Goal: Task Accomplishment & Management: Complete application form

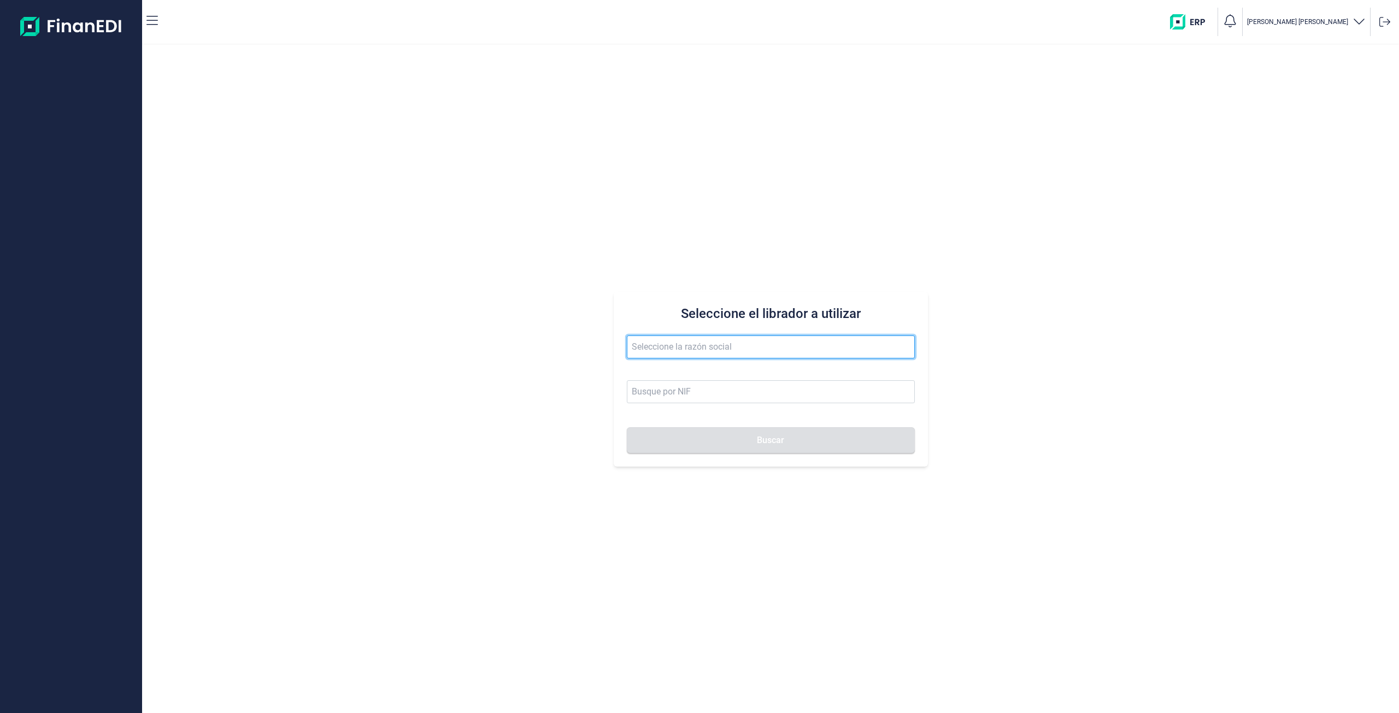
click at [746, 357] on input "text" at bounding box center [771, 347] width 288 height 23
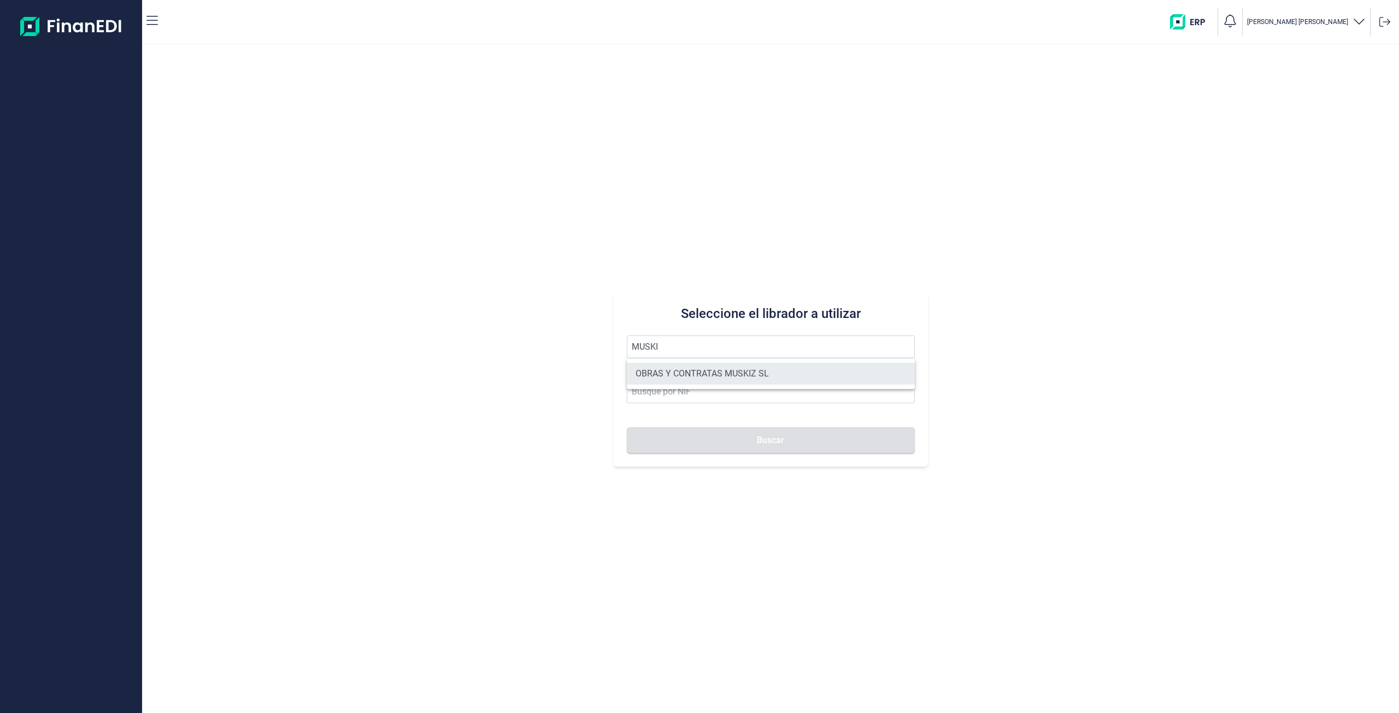
click at [756, 374] on li "OBRAS Y CONTRATAS MUSKIZ SL" at bounding box center [771, 374] width 288 height 22
type input "OBRAS Y CONTRATAS MUSKIZ SL"
type input "B95673927"
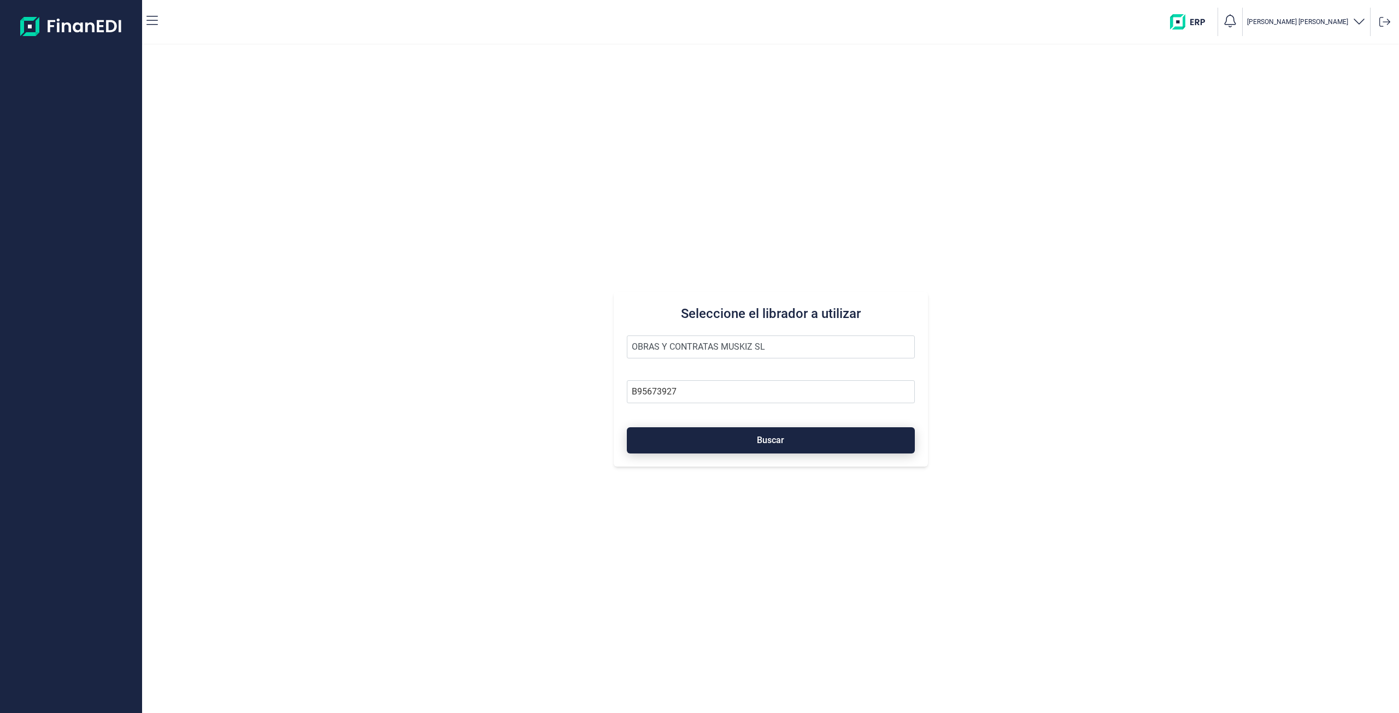
click at [742, 436] on button "Buscar" at bounding box center [771, 440] width 288 height 26
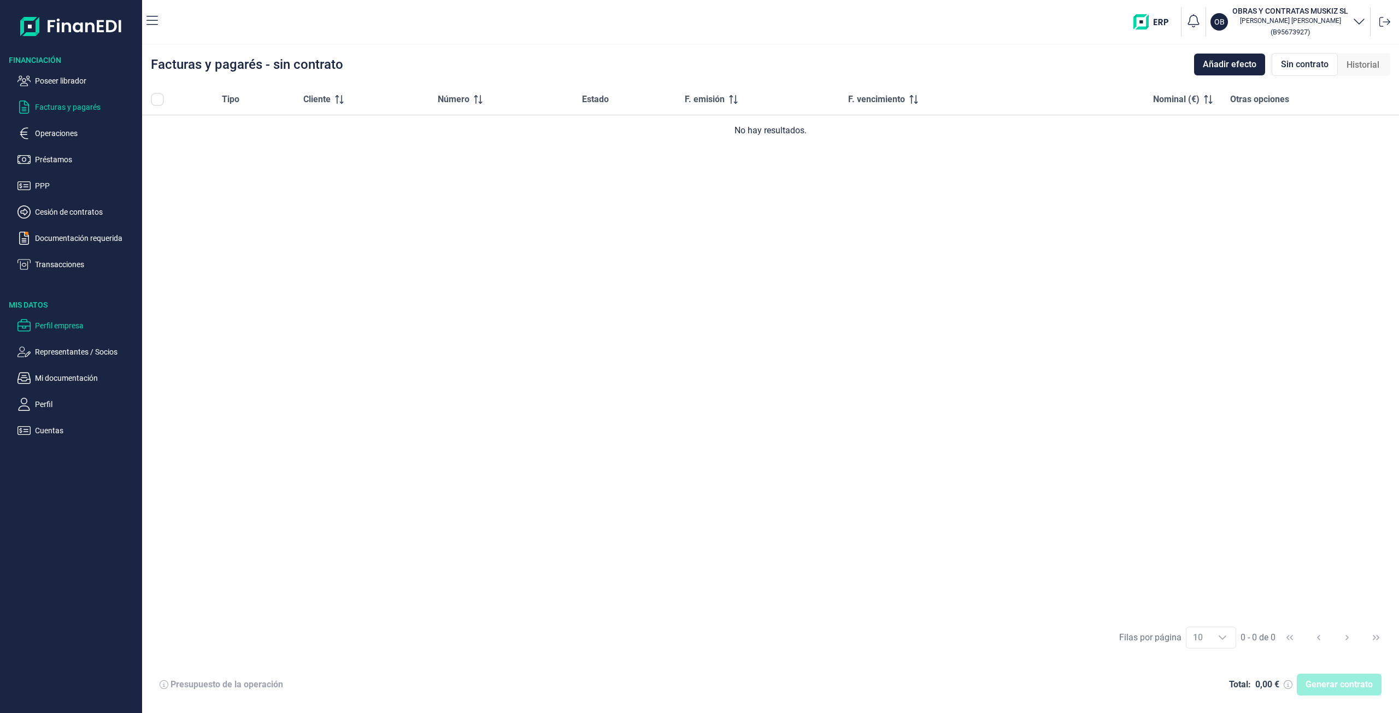
click at [69, 326] on p "Perfil empresa" at bounding box center [86, 325] width 103 height 13
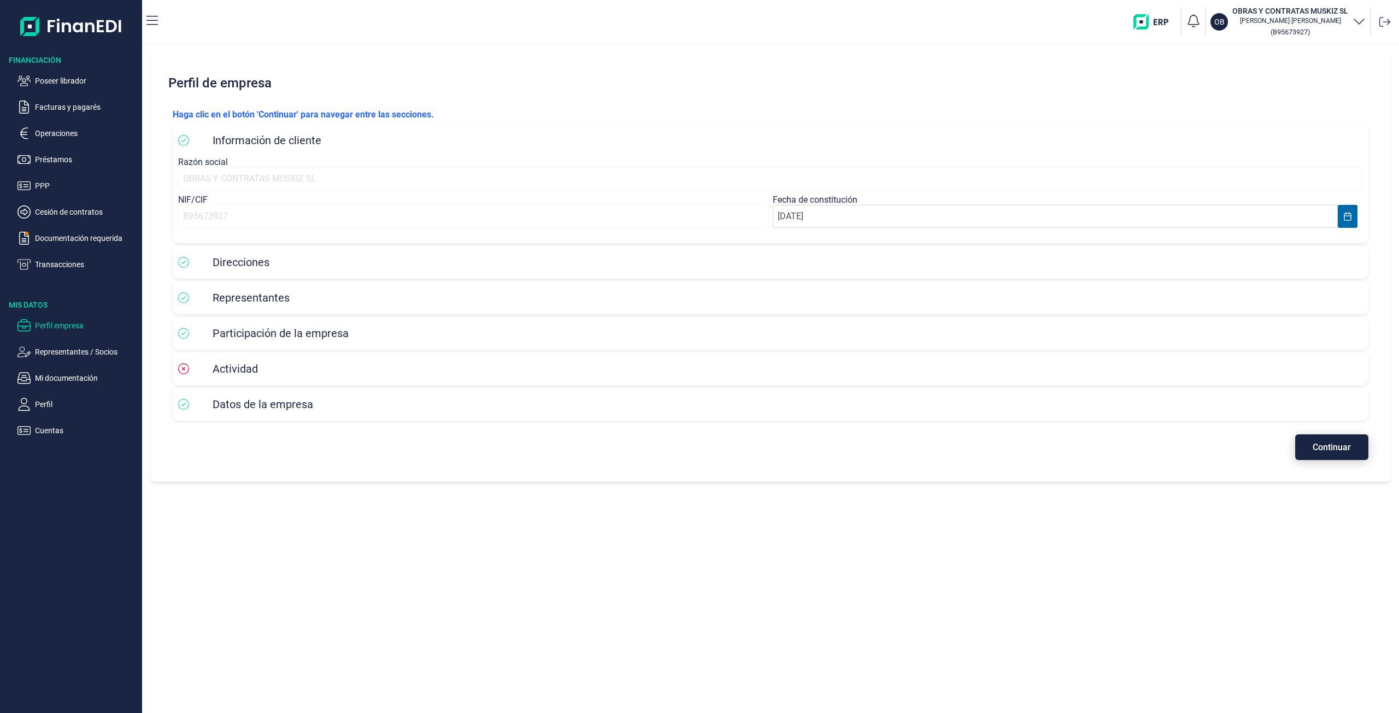
click at [1340, 448] on span "Continuar" at bounding box center [1332, 447] width 38 height 8
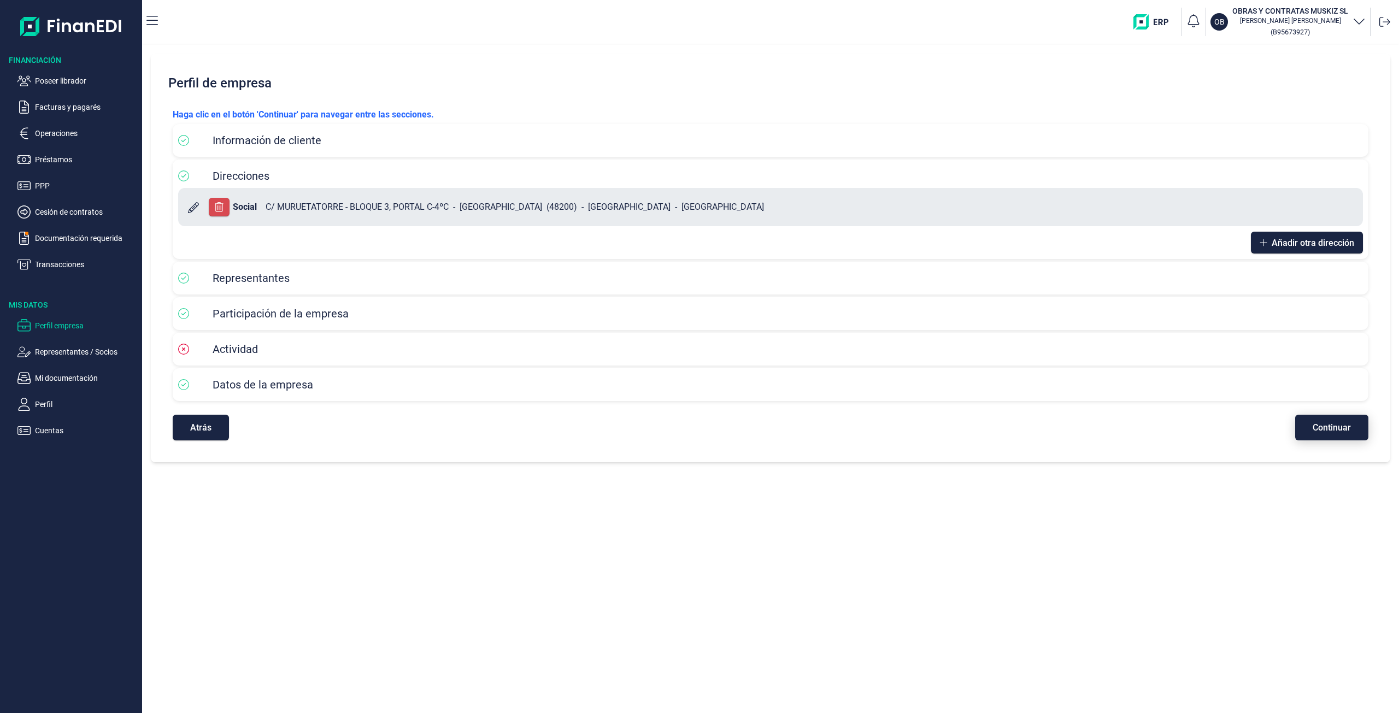
click at [1339, 428] on span "Continuar" at bounding box center [1332, 428] width 38 height 8
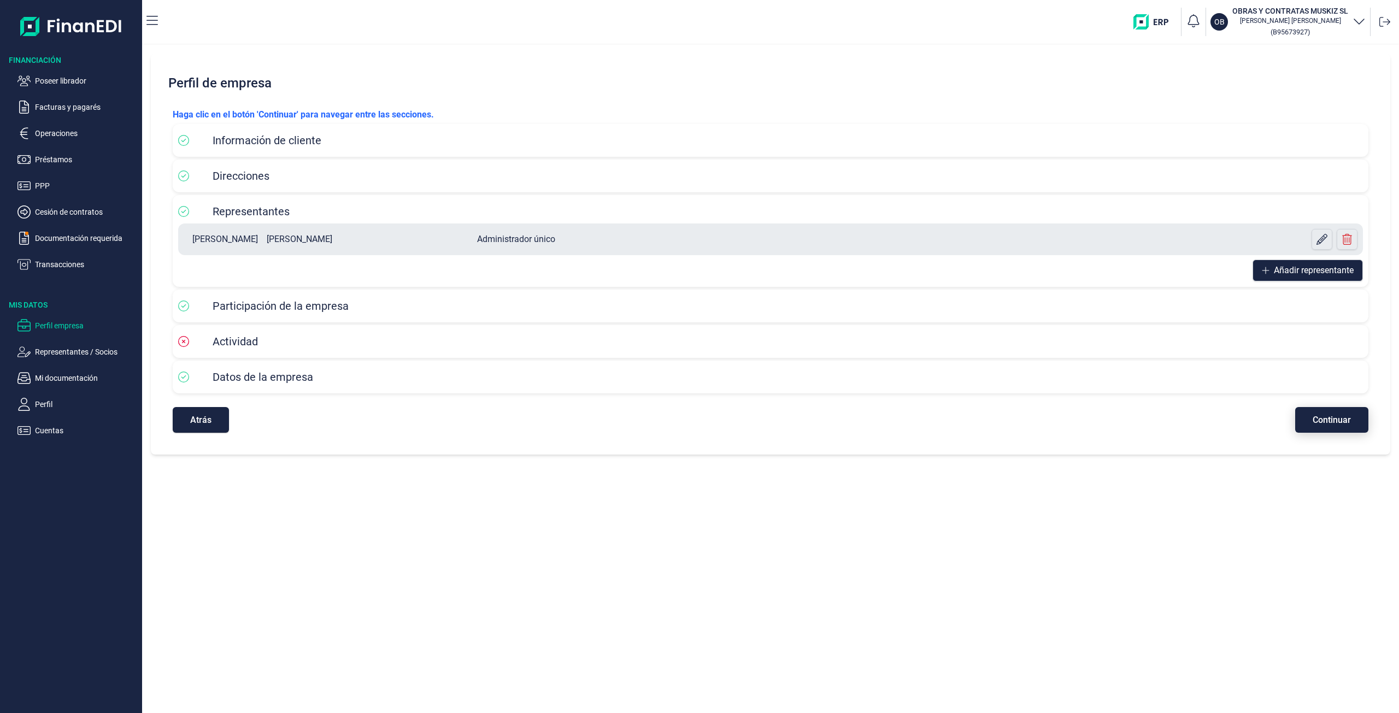
click at [1346, 421] on span "Continuar" at bounding box center [1332, 420] width 38 height 8
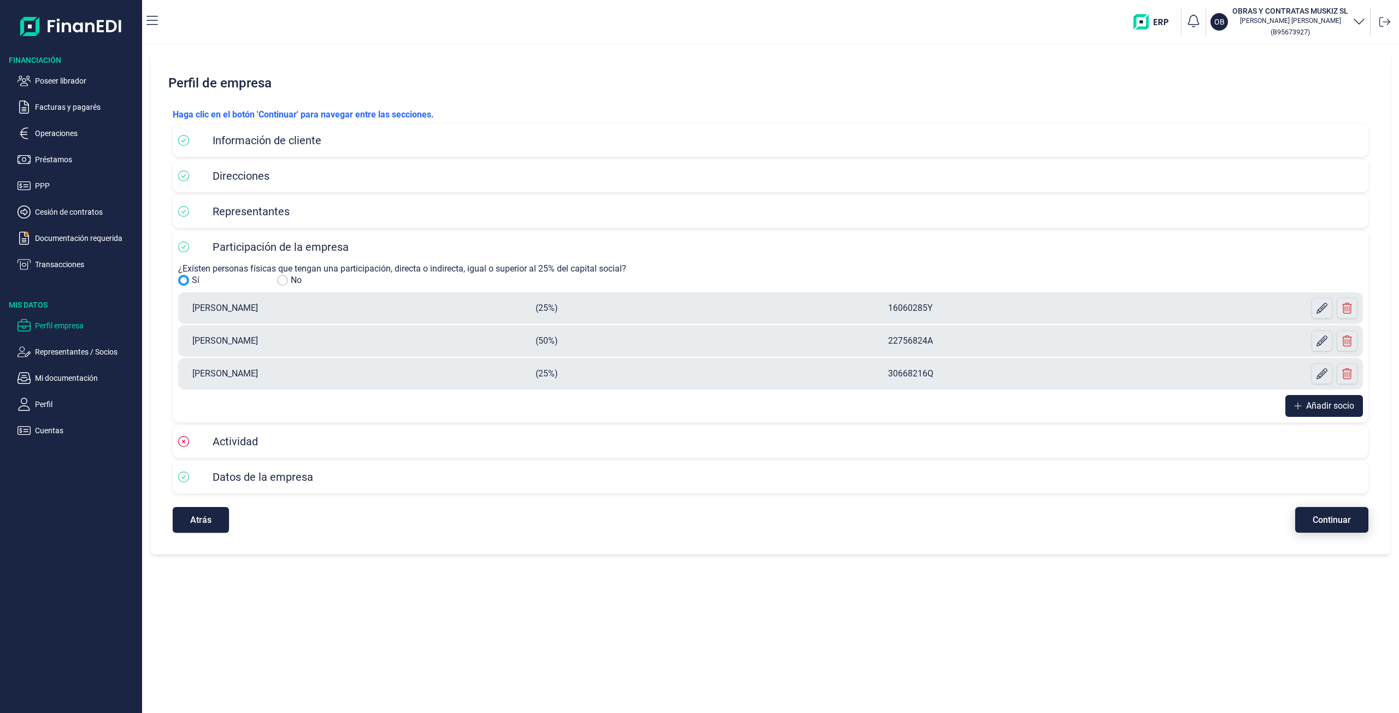
click at [1329, 514] on button "Continuar" at bounding box center [1331, 520] width 73 height 26
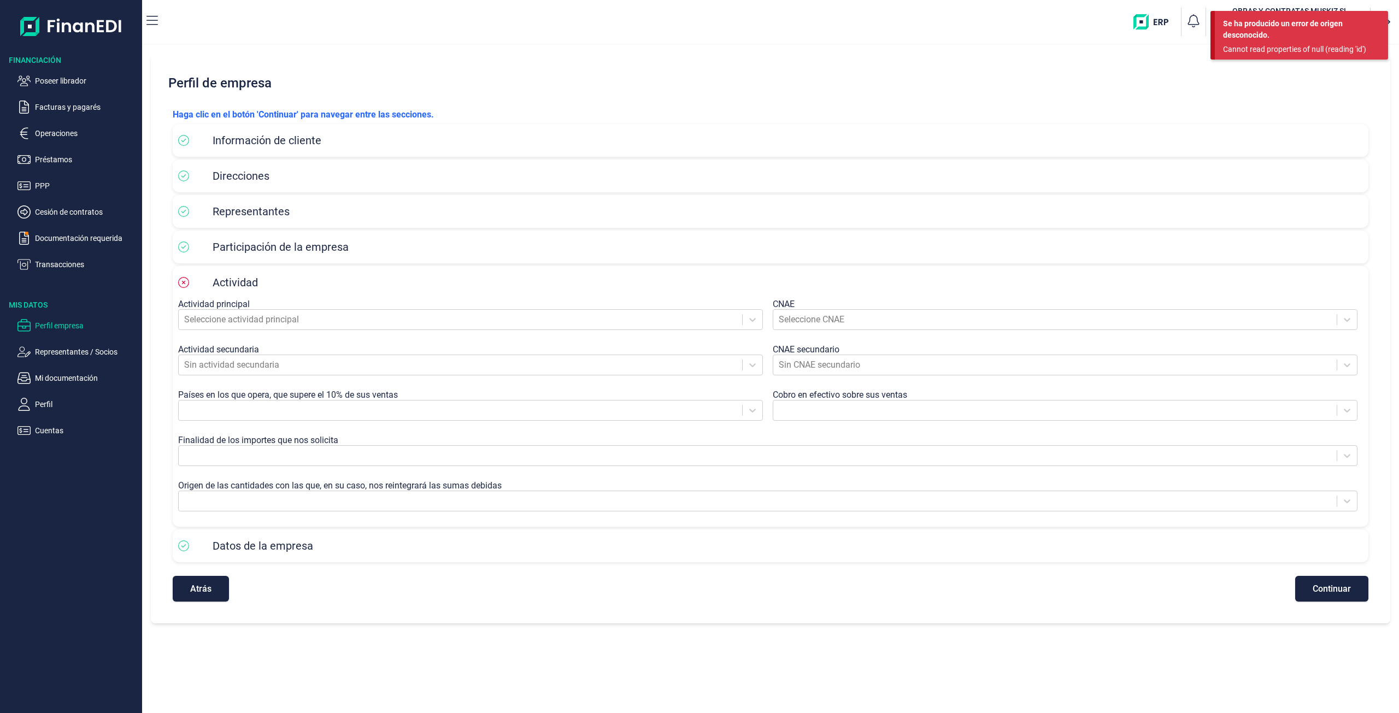
click at [750, 632] on div "Perfil de empresa Haga clic en el botón 'Continuar' para navegar entre las secc…" at bounding box center [770, 379] width 1257 height 668
click at [189, 571] on div "Atrás Continuar" at bounding box center [771, 583] width 1196 height 37
click at [192, 585] on span "Atrás" at bounding box center [200, 589] width 21 height 8
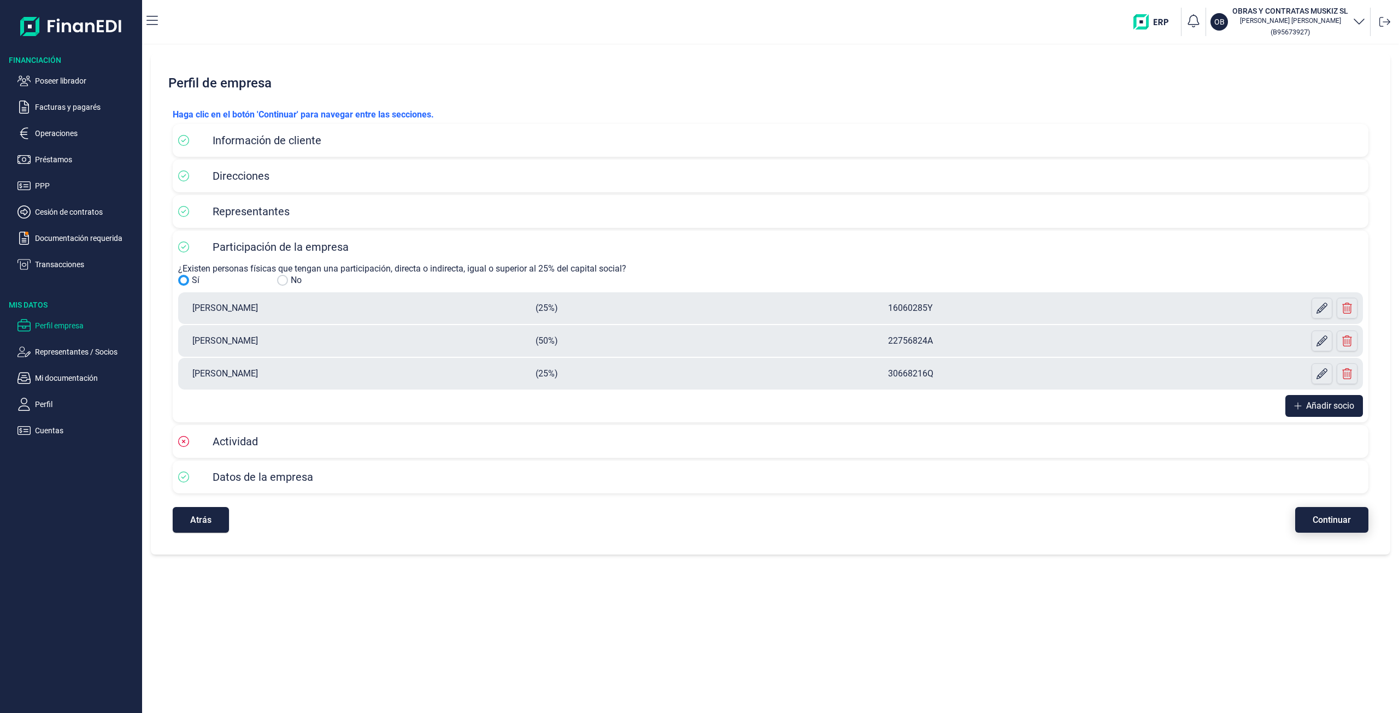
click at [1327, 522] on span "Continuar" at bounding box center [1332, 520] width 38 height 8
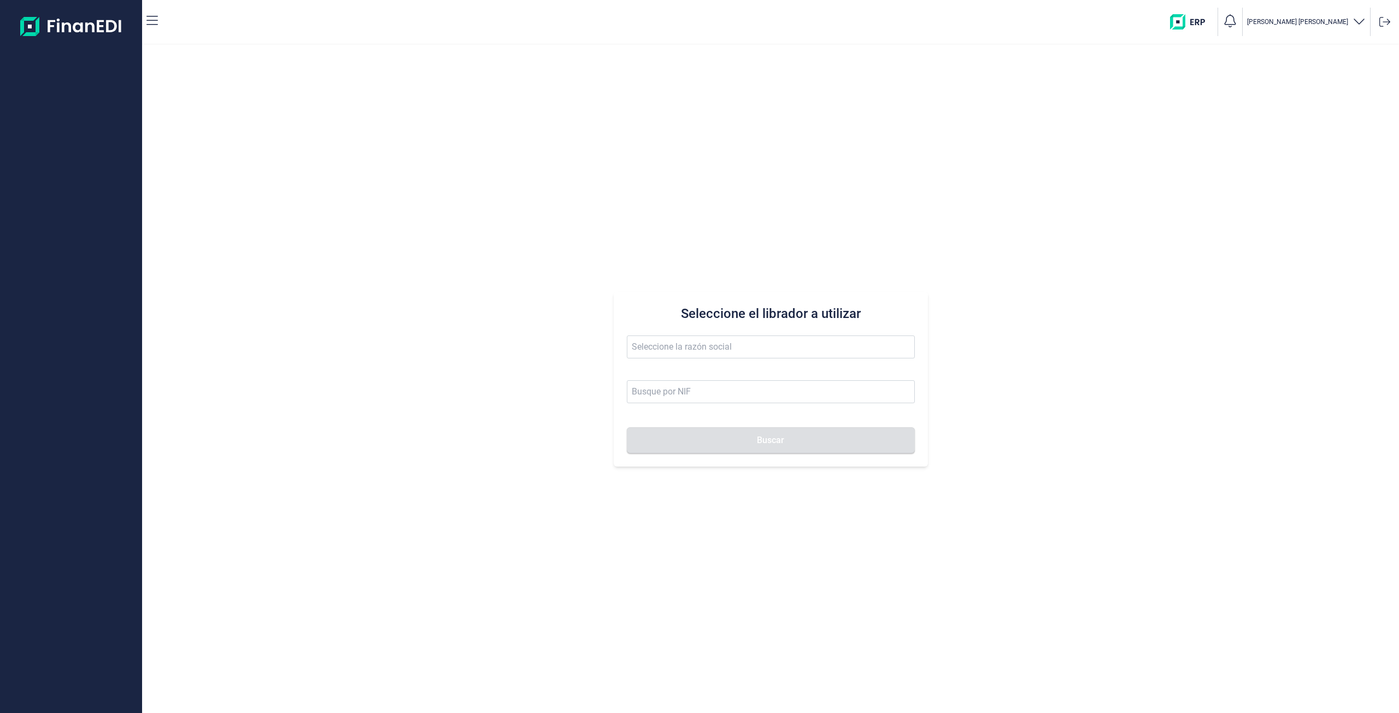
click at [690, 361] on span at bounding box center [771, 353] width 288 height 34
click at [684, 345] on input "text" at bounding box center [771, 347] width 288 height 23
click at [714, 369] on li "OBRAS Y CONTRATAS MUSKIZ SL" at bounding box center [771, 374] width 288 height 22
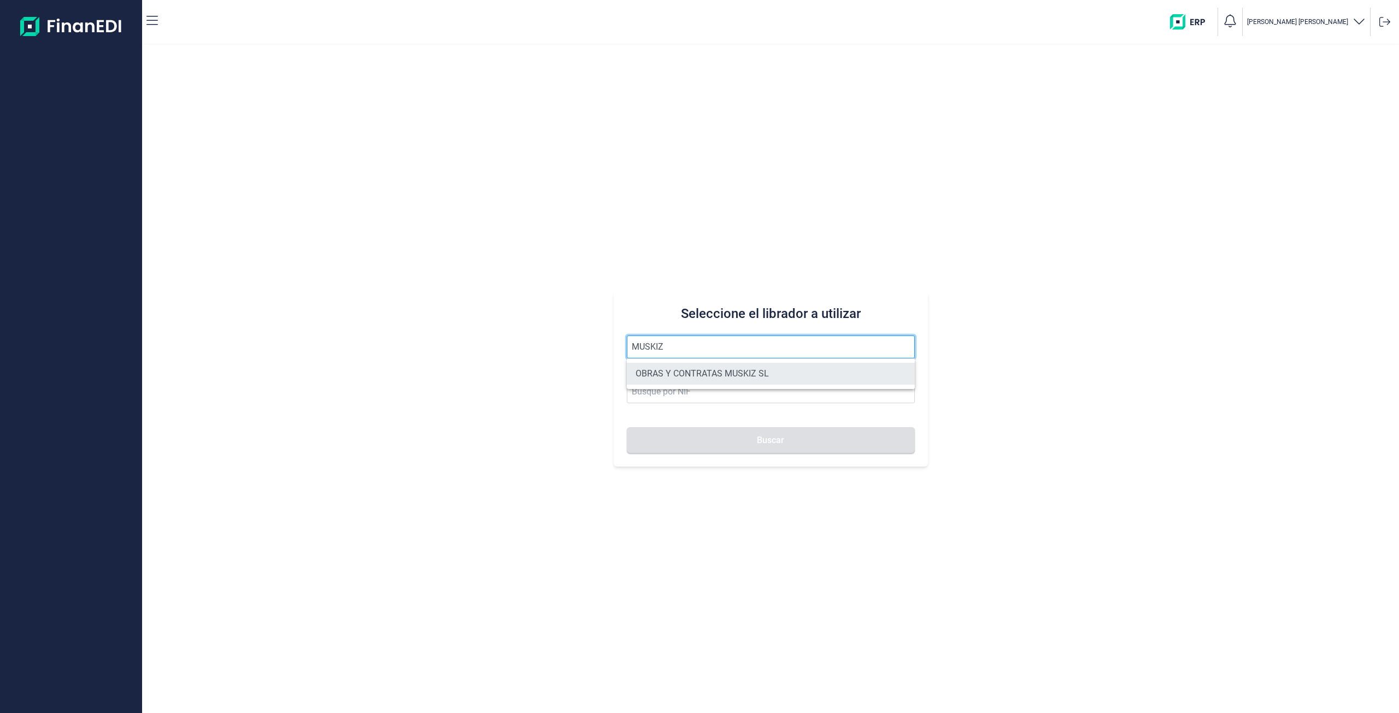
type input "OBRAS Y CONTRATAS MUSKIZ SL"
type input "B95673927"
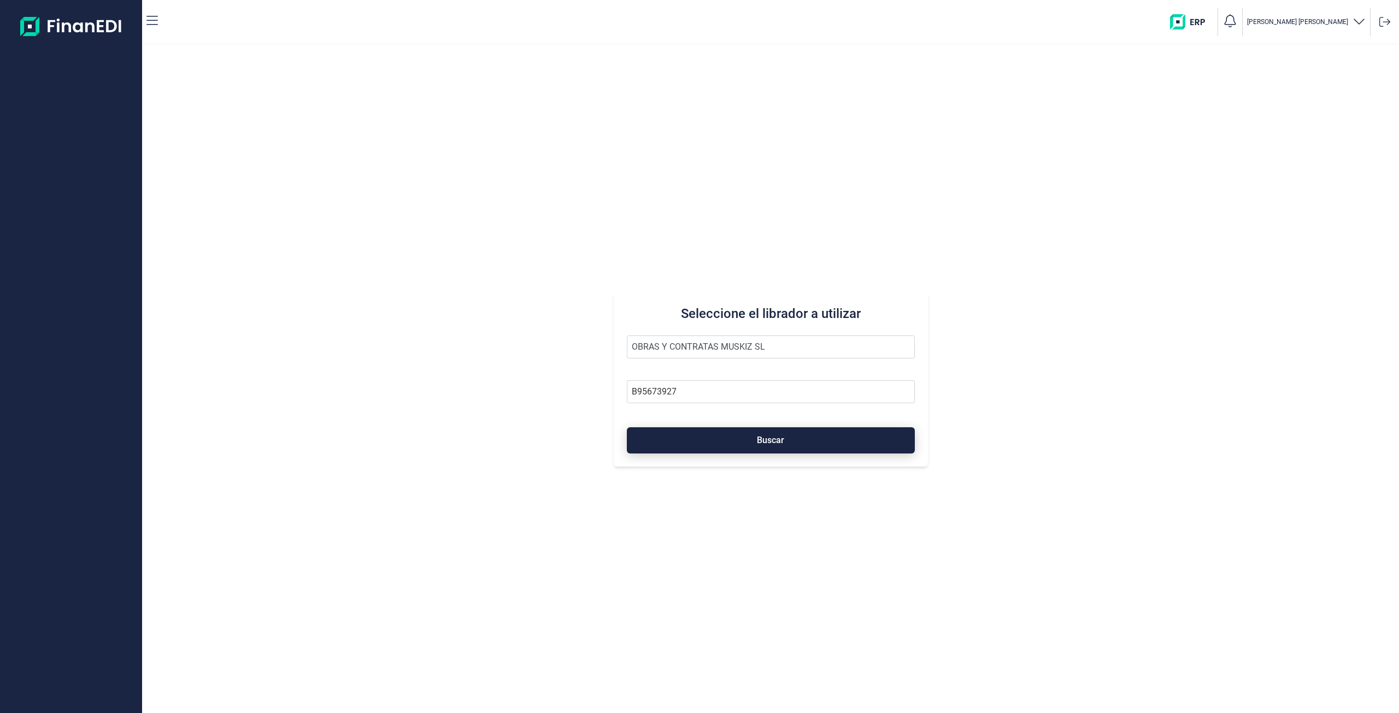
click at [709, 440] on button "Buscar" at bounding box center [771, 440] width 288 height 26
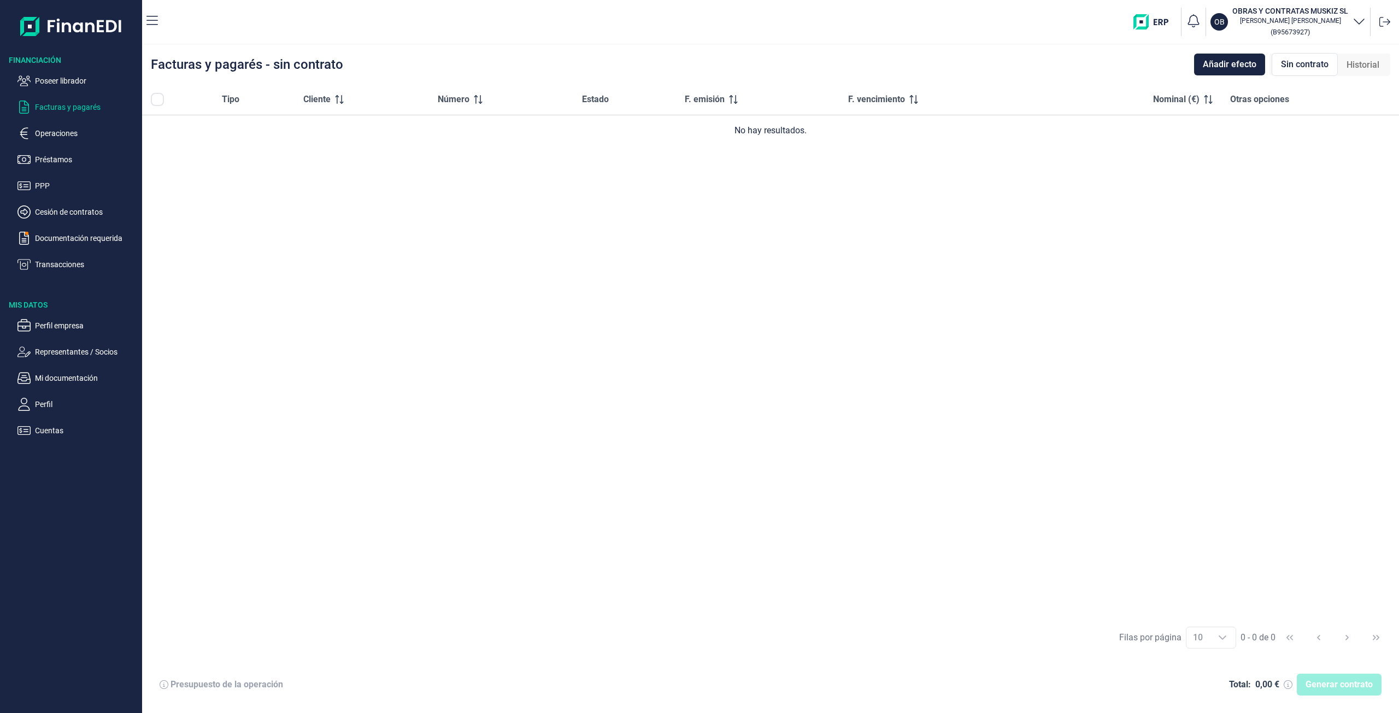
click at [87, 324] on p "Perfil empresa" at bounding box center [86, 325] width 103 height 13
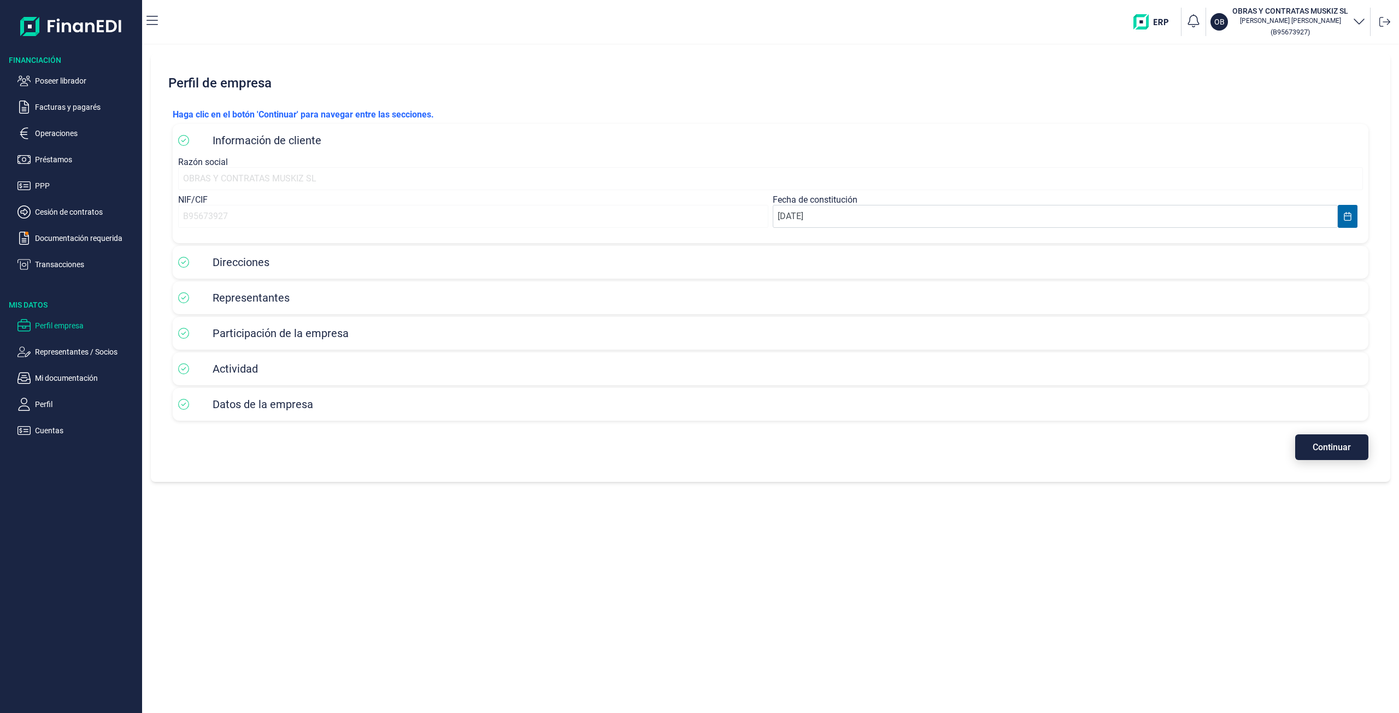
click at [1329, 445] on span "Continuar" at bounding box center [1332, 447] width 38 height 8
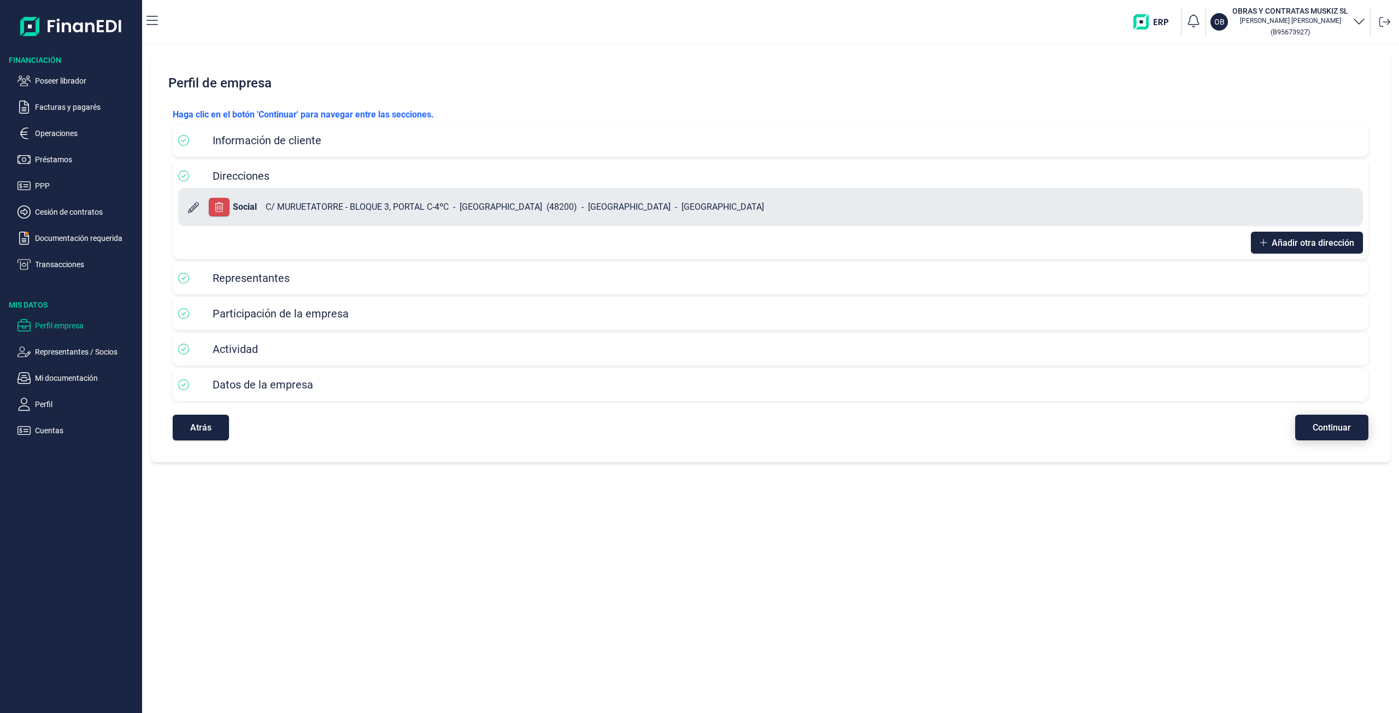
click at [1346, 436] on button "Continuar" at bounding box center [1331, 428] width 73 height 26
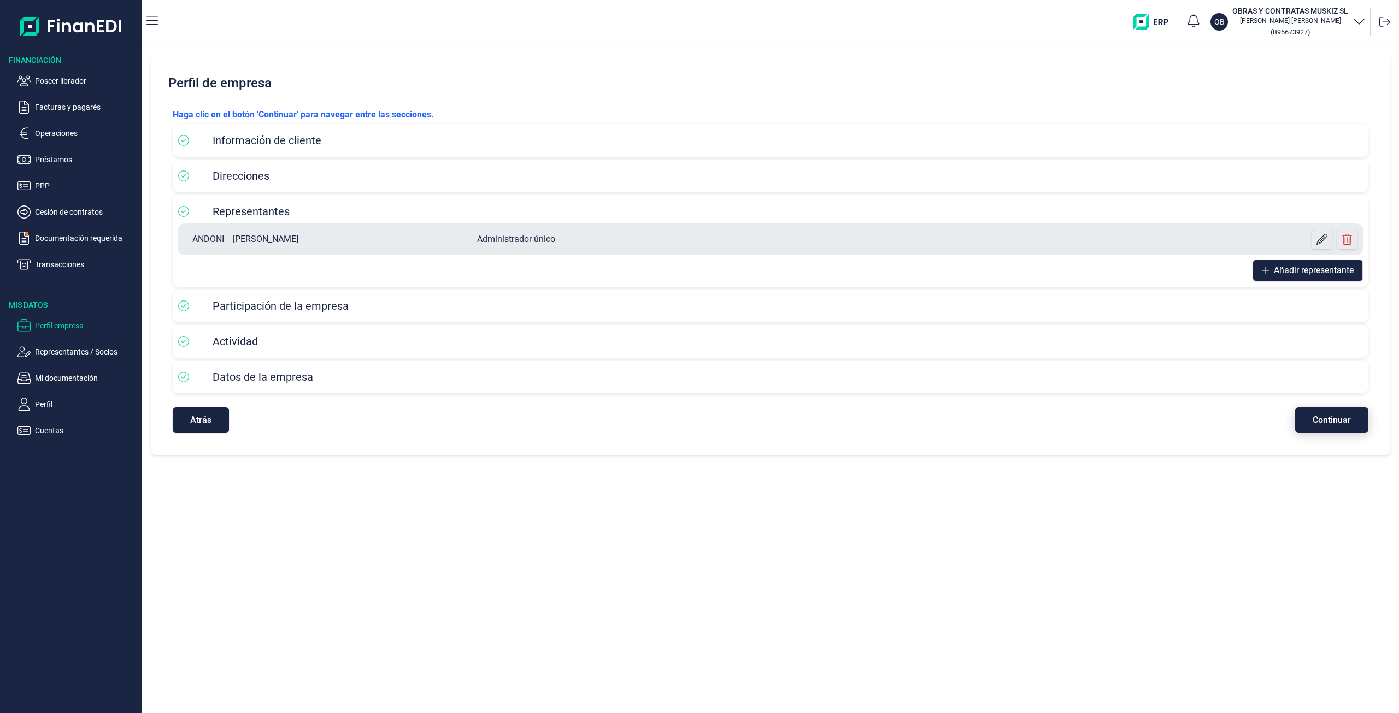
click at [1349, 419] on span "Continuar" at bounding box center [1332, 420] width 38 height 8
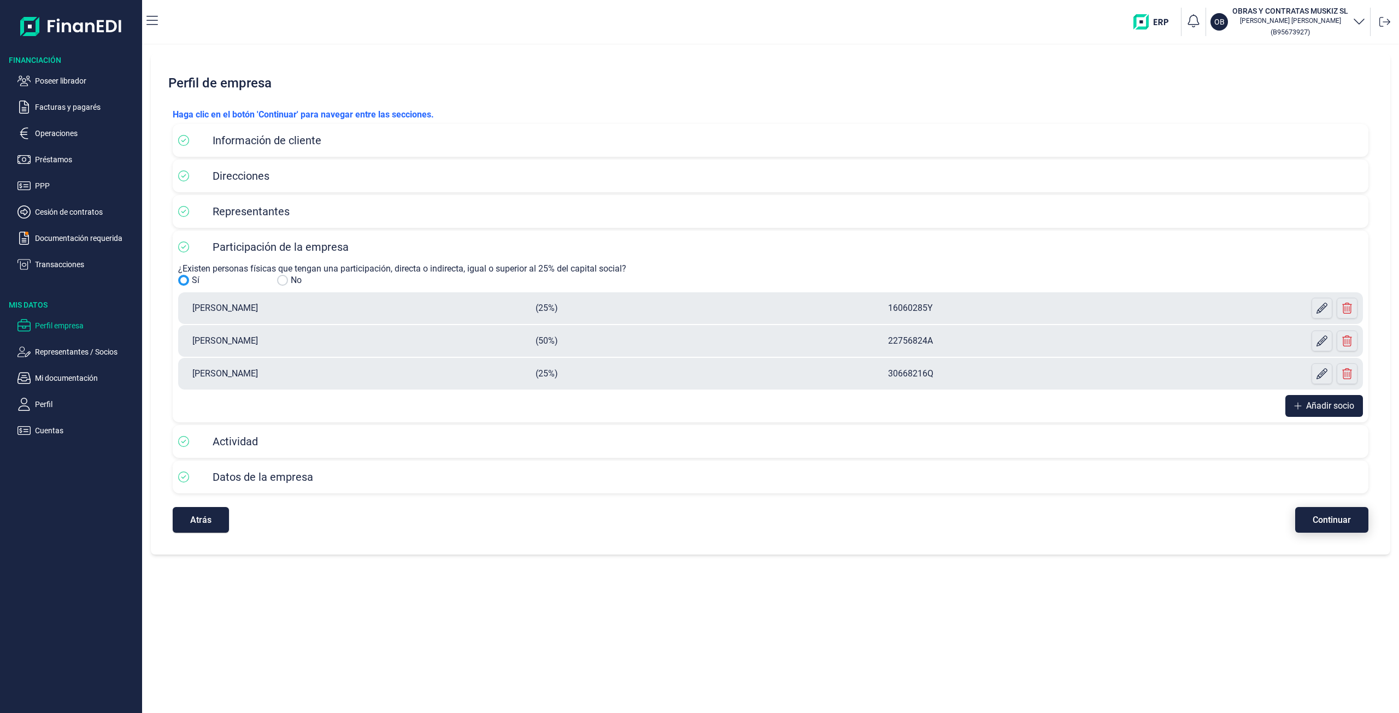
click at [1335, 521] on span "Continuar" at bounding box center [1332, 520] width 38 height 8
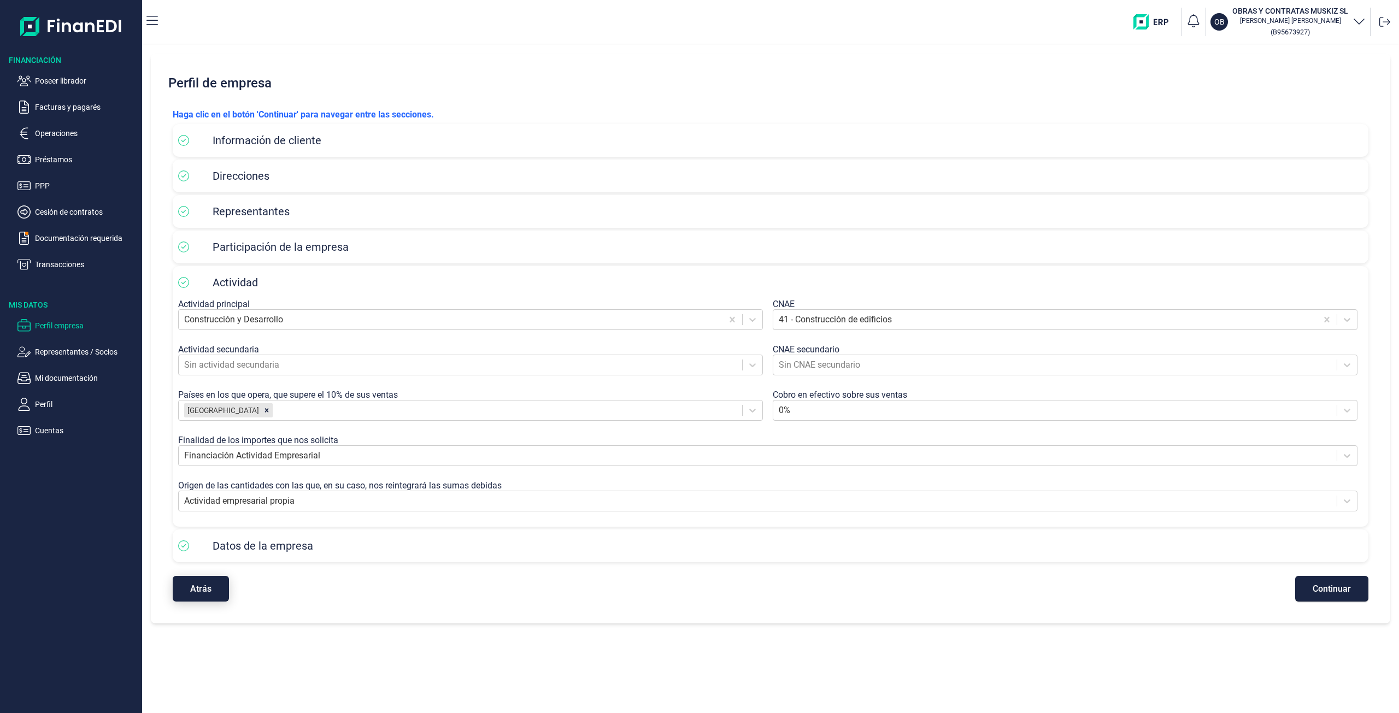
click at [220, 594] on button "Atrás" at bounding box center [201, 589] width 56 height 26
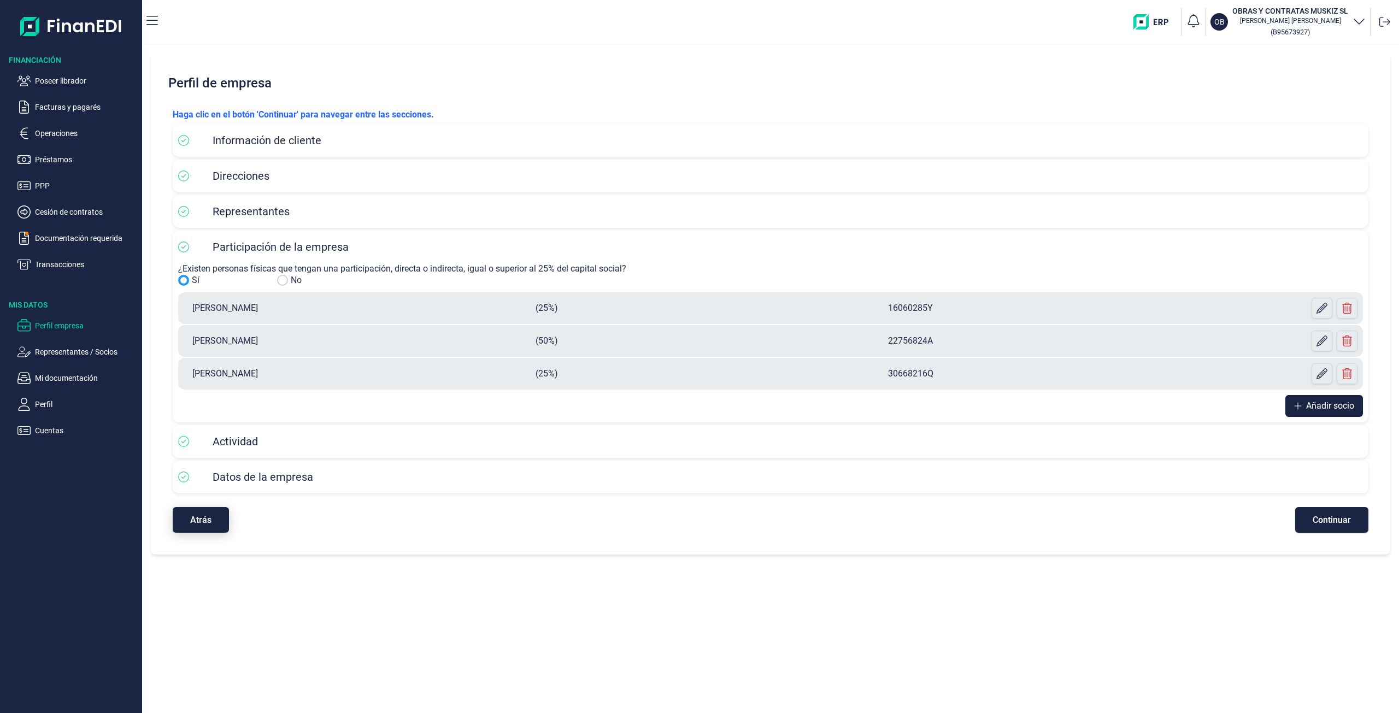
click at [180, 525] on button "Atrás" at bounding box center [201, 520] width 56 height 26
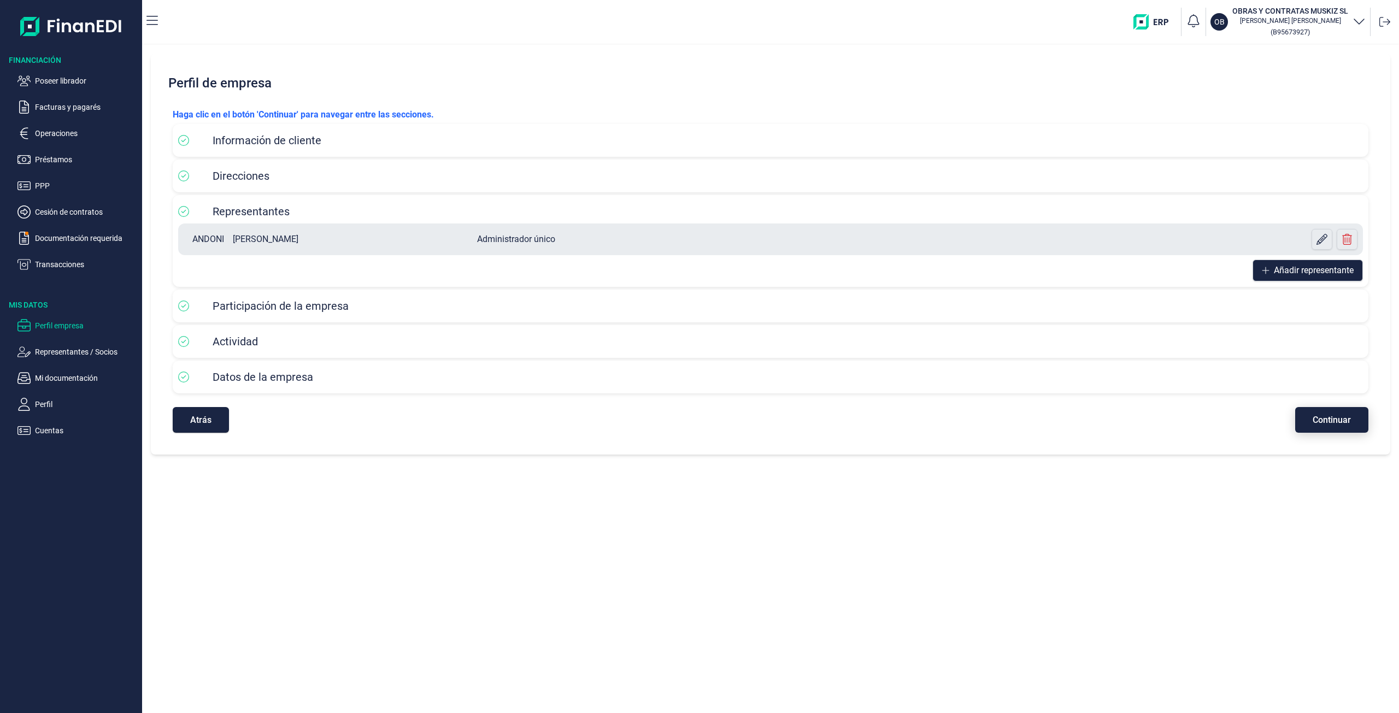
click at [1347, 425] on button "Continuar" at bounding box center [1331, 420] width 73 height 26
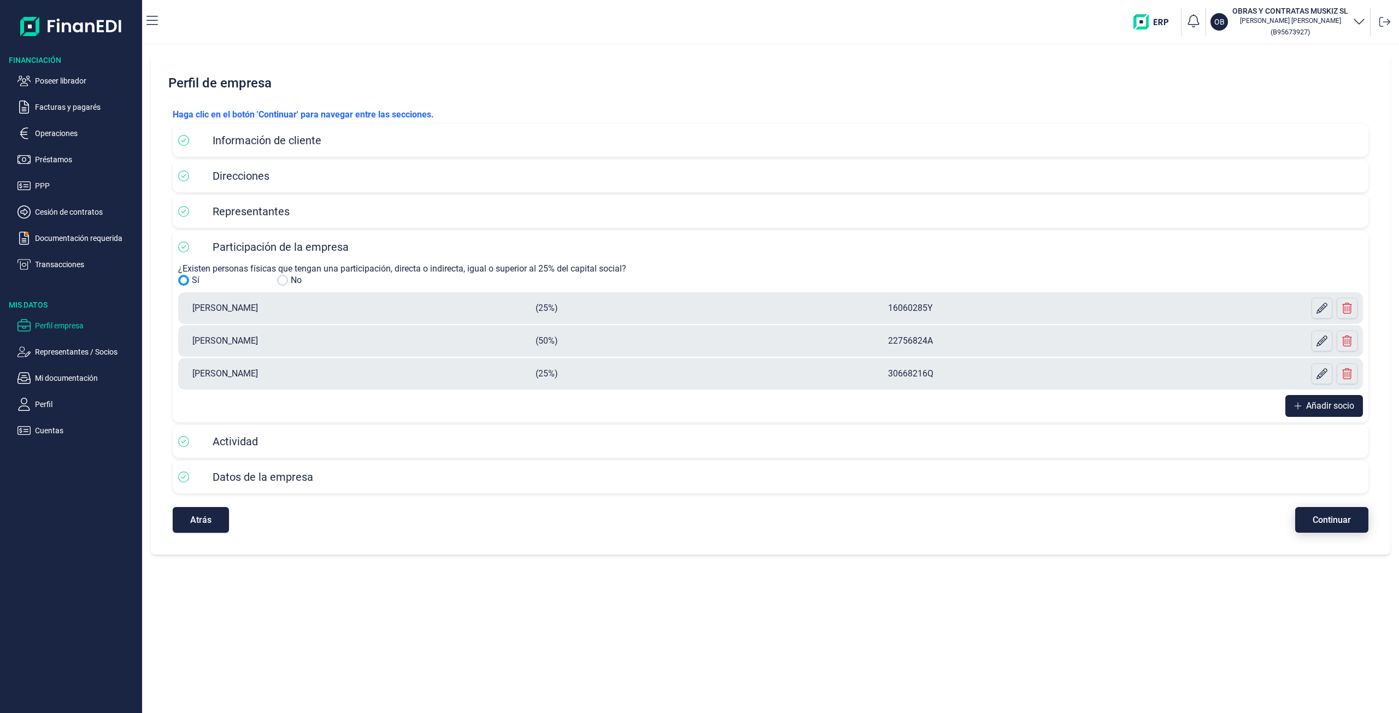
click at [1324, 523] on span "Continuar" at bounding box center [1332, 520] width 38 height 8
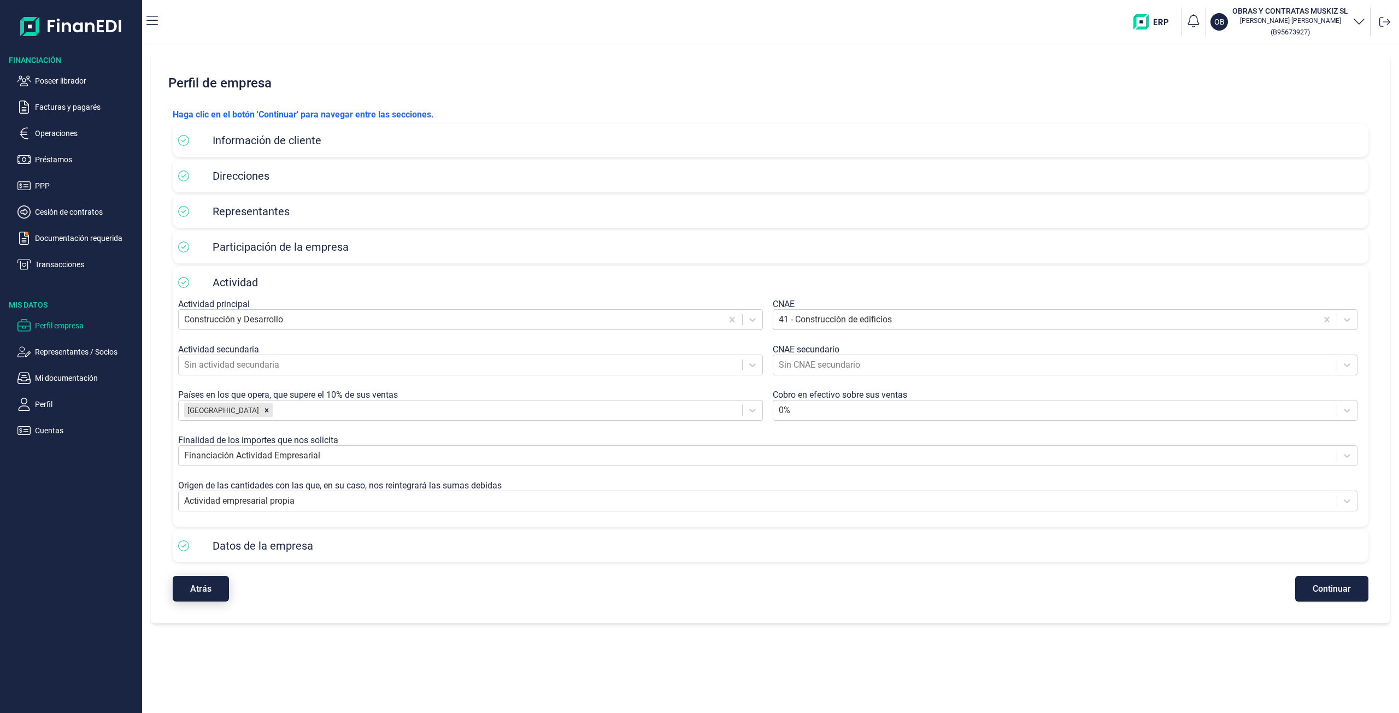
click at [186, 600] on button "Atrás" at bounding box center [201, 589] width 56 height 26
